Goal: Information Seeking & Learning: Learn about a topic

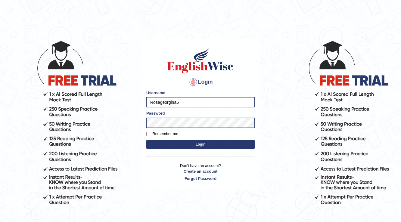
type input "Rosegeorgina"
click at [191, 144] on button "Login" at bounding box center [200, 144] width 108 height 9
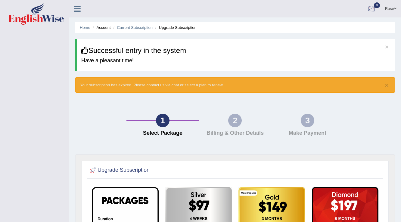
click at [392, 7] on link "Rose" at bounding box center [391, 8] width 20 height 16
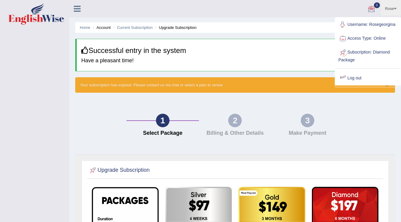
click at [347, 77] on link "Log out" at bounding box center [367, 78] width 65 height 14
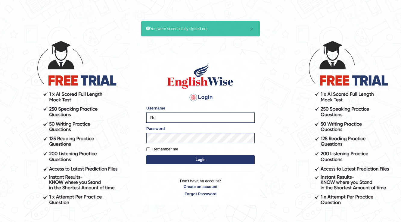
type input "R"
type input "532024"
click at [146, 155] on button "Login" at bounding box center [200, 159] width 108 height 9
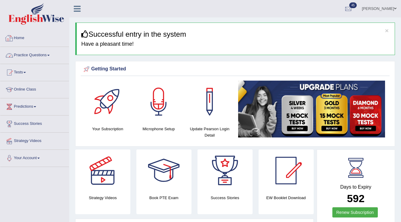
click at [43, 52] on link "Practice Questions" at bounding box center [34, 54] width 69 height 15
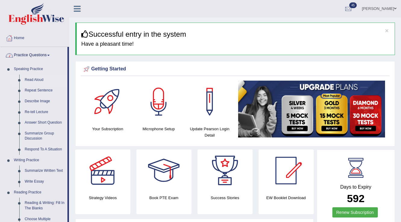
click at [39, 81] on link "Read Aloud" at bounding box center [44, 80] width 45 height 11
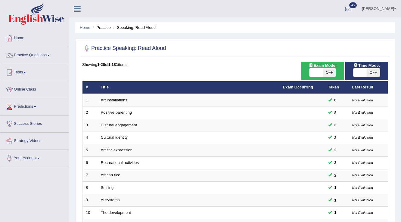
click at [116, 98] on link "Art installations" at bounding box center [114, 100] width 26 height 5
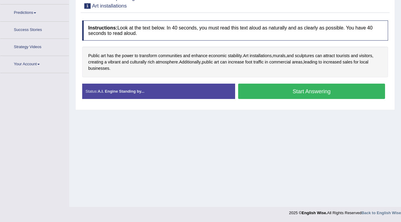
scroll to position [94, 0]
click at [250, 95] on button "Start Answering" at bounding box center [311, 91] width 147 height 15
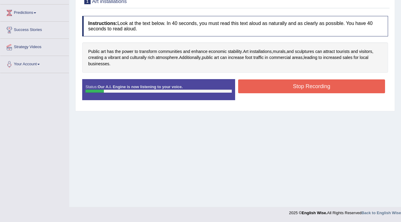
click at [248, 93] on button "Stop Recording" at bounding box center [311, 86] width 147 height 14
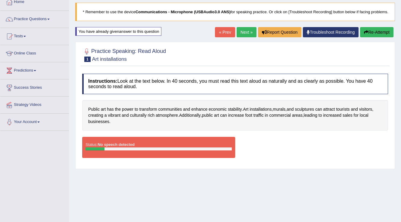
scroll to position [0, 0]
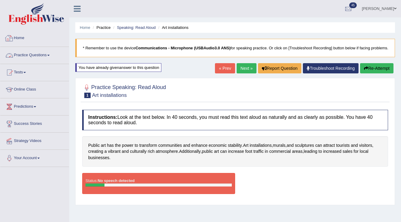
click at [23, 42] on link "Home" at bounding box center [34, 37] width 69 height 15
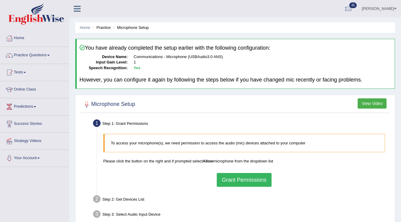
scroll to position [94, 0]
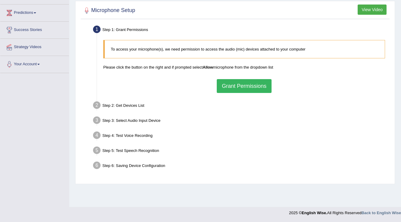
click at [218, 82] on button "Grant Permissions" at bounding box center [244, 86] width 55 height 14
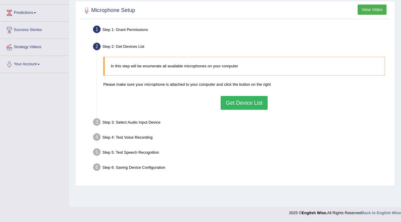
click at [234, 99] on button "Get Device List" at bounding box center [244, 103] width 47 height 14
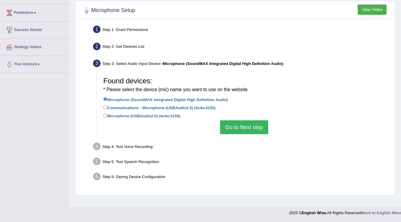
click at [226, 125] on button "Go to Next step" at bounding box center [244, 127] width 48 height 14
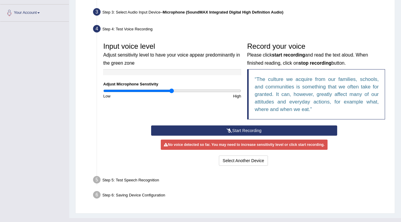
scroll to position [155, 0]
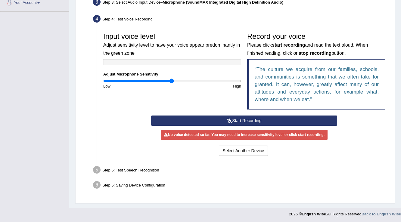
click at [187, 120] on button "Start Recording" at bounding box center [244, 121] width 186 height 10
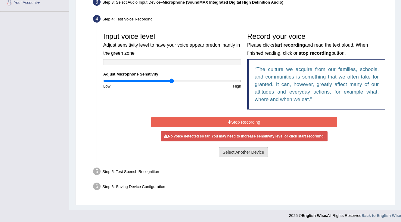
click at [235, 154] on button "Select Another Device" at bounding box center [243, 152] width 49 height 10
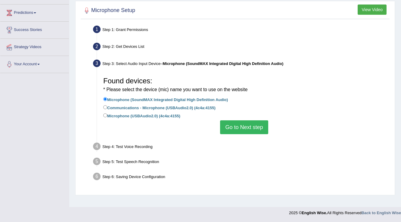
scroll to position [94, 0]
click at [230, 129] on button "Go to Next step" at bounding box center [244, 127] width 48 height 14
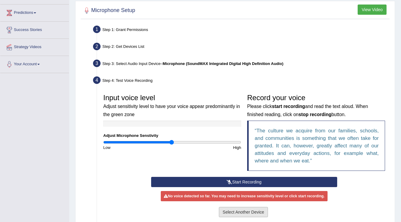
click at [241, 211] on button "Select Another Device" at bounding box center [243, 212] width 49 height 10
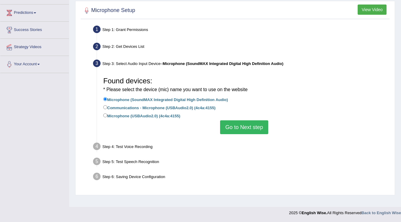
click at [191, 105] on label "Communications - Microphone (USBAudio2.0) (4c4a:4155)" at bounding box center [159, 107] width 112 height 7
click at [107, 105] on input "Communications - Microphone (USBAudio2.0) (4c4a:4155)" at bounding box center [105, 107] width 4 height 4
radio input "true"
click at [228, 123] on button "Go to Next step" at bounding box center [244, 127] width 48 height 14
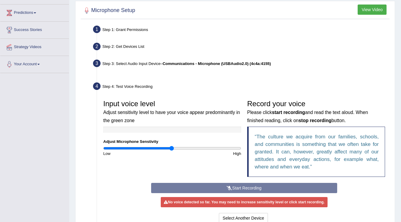
scroll to position [155, 0]
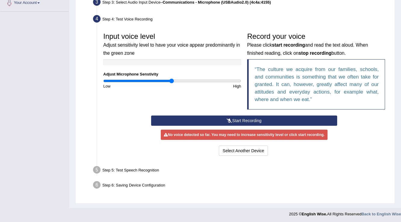
click at [214, 120] on button "Start Recording" at bounding box center [244, 121] width 186 height 10
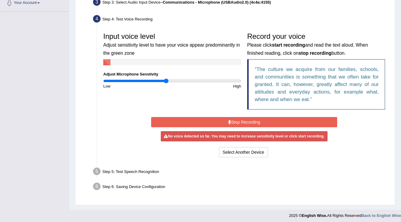
click at [166, 79] on input "range" at bounding box center [172, 81] width 138 height 5
type input "0.8"
click at [158, 79] on input "range" at bounding box center [172, 81] width 138 height 5
click at [197, 124] on button "Stop Recording" at bounding box center [244, 122] width 186 height 10
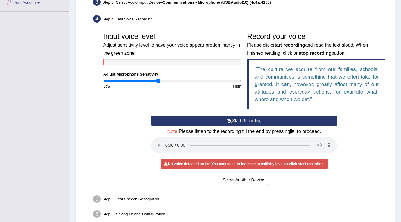
click at [197, 124] on button "Start Recording" at bounding box center [244, 121] width 186 height 10
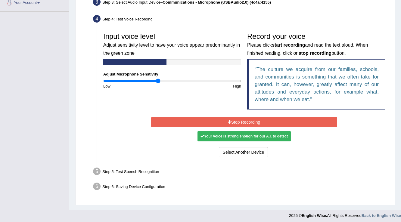
click at [196, 124] on button "Stop Recording" at bounding box center [244, 122] width 186 height 10
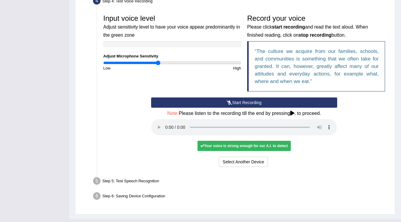
scroll to position [185, 0]
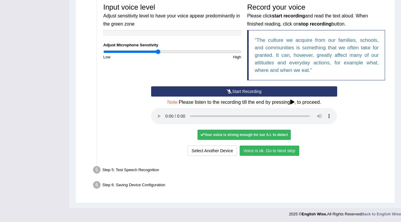
click at [273, 148] on button "Voice is ok. Go to Next step" at bounding box center [270, 151] width 60 height 10
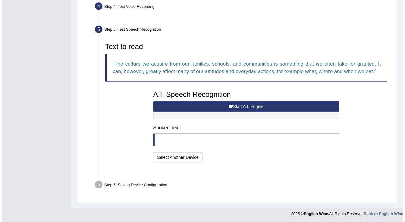
scroll to position [153, 0]
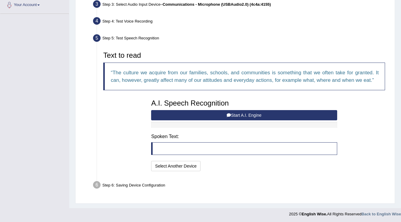
click at [254, 113] on button "Start A.I. Engine" at bounding box center [244, 115] width 186 height 10
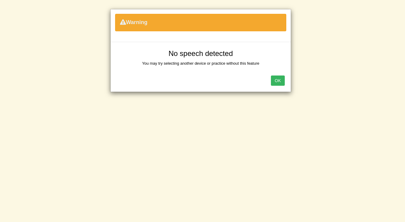
click at [276, 80] on button "OK" at bounding box center [278, 81] width 14 height 10
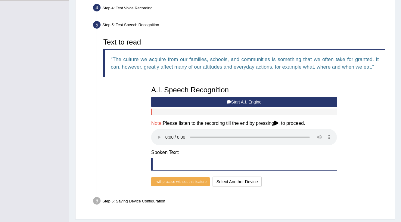
scroll to position [182, 0]
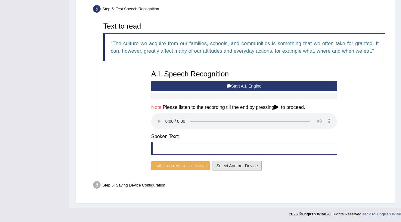
click at [225, 167] on button "Select Another Device" at bounding box center [237, 166] width 49 height 10
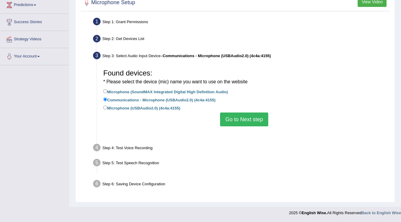
scroll to position [94, 0]
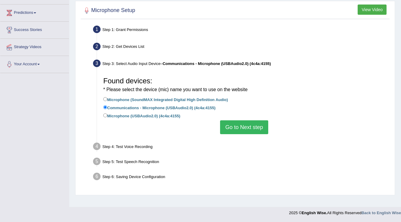
click at [169, 117] on label "Microphone (USBAudio2.0) (4c4a:4155)" at bounding box center [141, 115] width 77 height 7
click at [107, 117] on input "Microphone (USBAudio2.0) (4c4a:4155)" at bounding box center [105, 115] width 4 height 4
radio input "true"
click at [253, 135] on div "Found devices: * Please select the device (mic) name you want to use on the web…" at bounding box center [244, 104] width 288 height 66
click at [248, 127] on button "Go to Next step" at bounding box center [244, 127] width 48 height 14
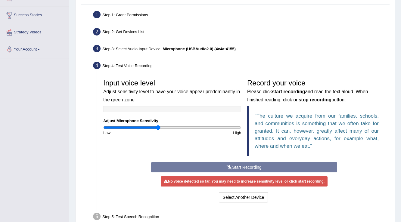
scroll to position [155, 0]
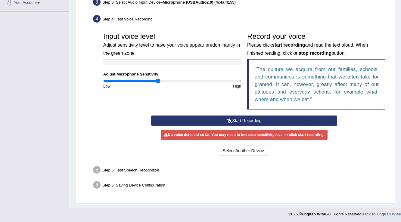
click at [230, 121] on icon at bounding box center [229, 121] width 5 height 4
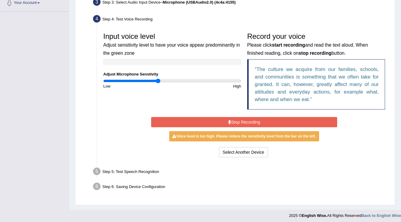
click at [182, 119] on button "Stop Recording" at bounding box center [244, 122] width 186 height 10
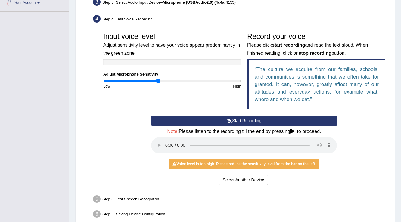
click at [182, 119] on button "Start Recording" at bounding box center [244, 121] width 186 height 10
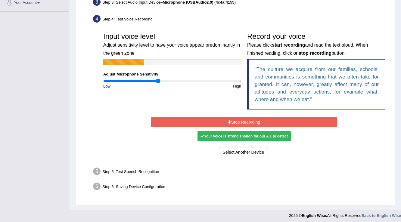
click at [184, 120] on button "Stop Recording" at bounding box center [244, 122] width 186 height 10
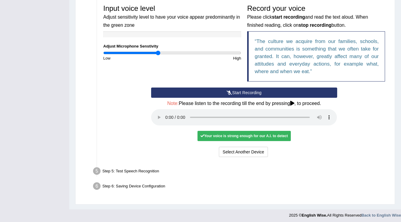
scroll to position [185, 0]
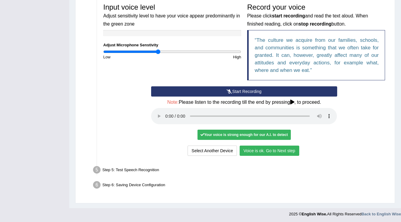
click at [261, 151] on button "Voice is ok. Go to Next step" at bounding box center [270, 151] width 60 height 10
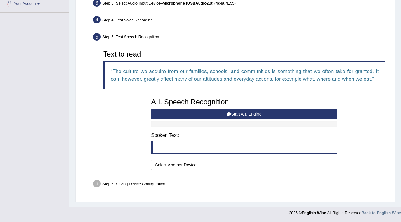
scroll to position [153, 0]
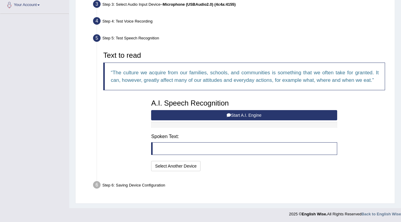
click at [204, 115] on button "Start A.I. Engine" at bounding box center [244, 115] width 186 height 10
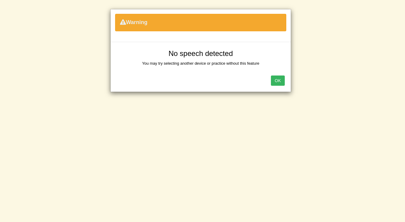
click at [274, 82] on button "OK" at bounding box center [278, 81] width 14 height 10
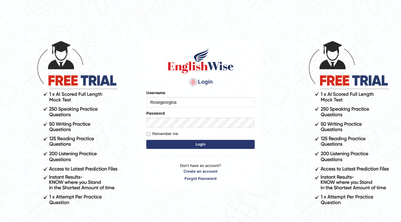
click at [143, 42] on div "Login Please fix the following errors: Username Rosegeorgina Password Remember …" at bounding box center [200, 114] width 119 height 151
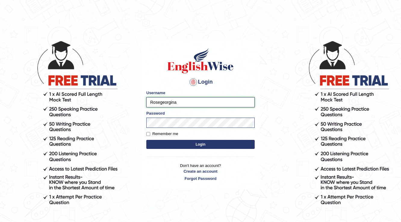
click at [188, 100] on input "Rosegeorgina" at bounding box center [200, 102] width 108 height 10
type input "R"
type input "LawrenceFC"
click at [258, 131] on div "Login Please fix the following errors: Username LawrenceFC Password Remember me…" at bounding box center [200, 114] width 119 height 151
click at [244, 142] on button "Login" at bounding box center [200, 144] width 108 height 9
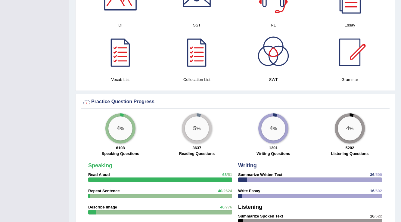
scroll to position [385, 0]
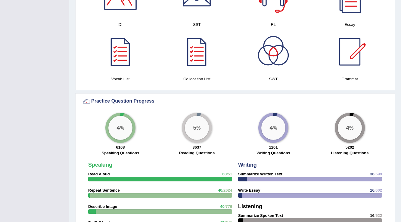
click at [69, 125] on div "Toggle navigation Home Practice Questions Speaking Practice Read Aloud Repeat S…" at bounding box center [200, 130] width 401 height 1030
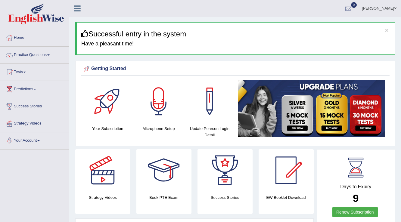
scroll to position [0, 0]
click at [20, 40] on link "Home" at bounding box center [34, 37] width 69 height 15
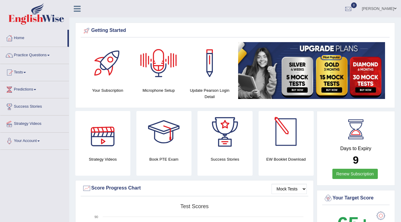
click at [226, 26] on div "Getting Started" at bounding box center [235, 30] width 306 height 9
click at [22, 38] on link "Home" at bounding box center [33, 37] width 67 height 15
click at [23, 72] on link "Tests" at bounding box center [34, 71] width 69 height 15
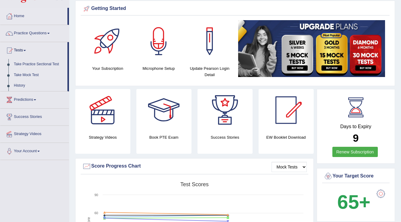
scroll to position [48, 0]
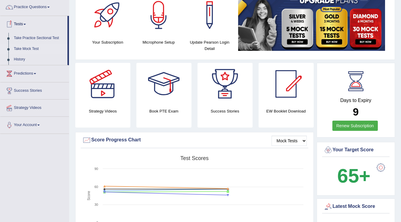
click at [23, 47] on link "Take Mock Test" at bounding box center [39, 49] width 56 height 11
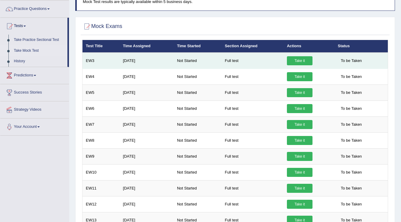
click at [292, 63] on link "Take it" at bounding box center [300, 60] width 26 height 9
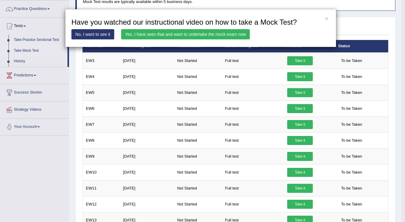
click at [91, 36] on link "No, I want to see it" at bounding box center [92, 34] width 43 height 10
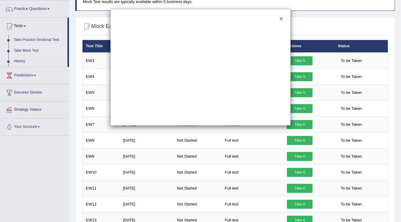
click at [280, 18] on button "×" at bounding box center [281, 18] width 4 height 6
